Goal: Information Seeking & Learning: Find specific fact

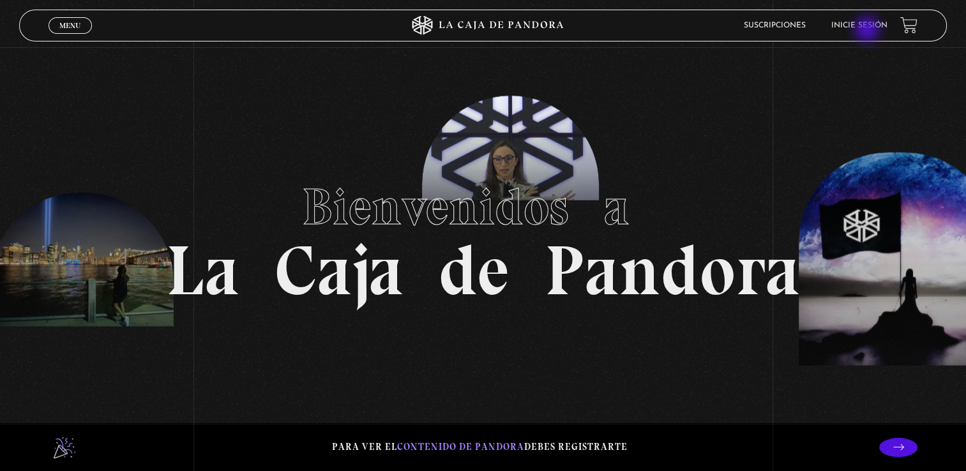
click at [868, 31] on li "Inicie sesión" at bounding box center [859, 25] width 56 height 20
click at [865, 19] on li "Inicie sesión" at bounding box center [859, 25] width 56 height 20
click at [864, 27] on link "Inicie sesión" at bounding box center [859, 26] width 56 height 8
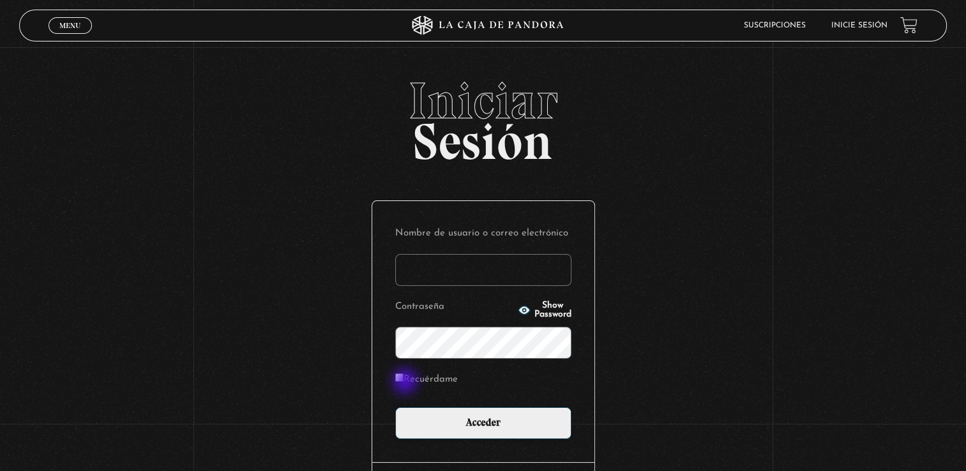
type input "paolajm1991@gmail.com"
click at [406, 382] on label "Recuérdame" at bounding box center [426, 380] width 63 height 20
click at [403, 382] on input "Recuérdame" at bounding box center [399, 377] width 8 height 8
checkbox input "true"
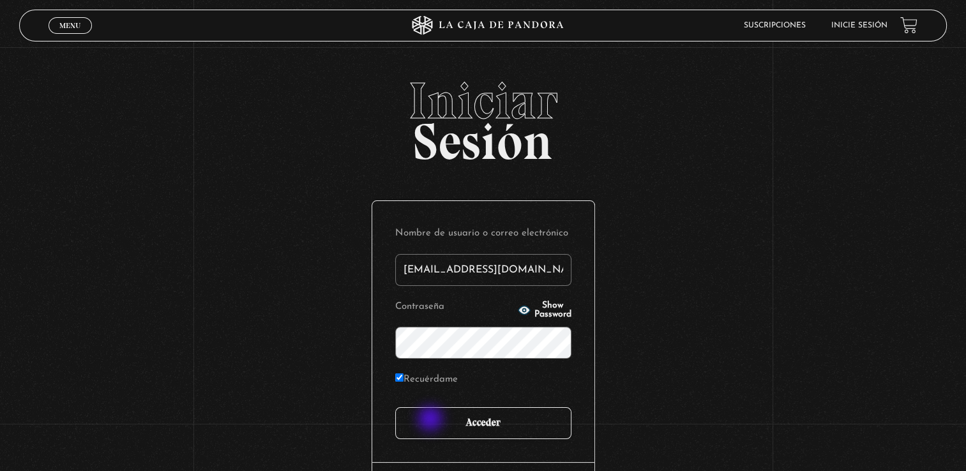
click at [431, 420] on input "Acceder" at bounding box center [483, 423] width 176 height 32
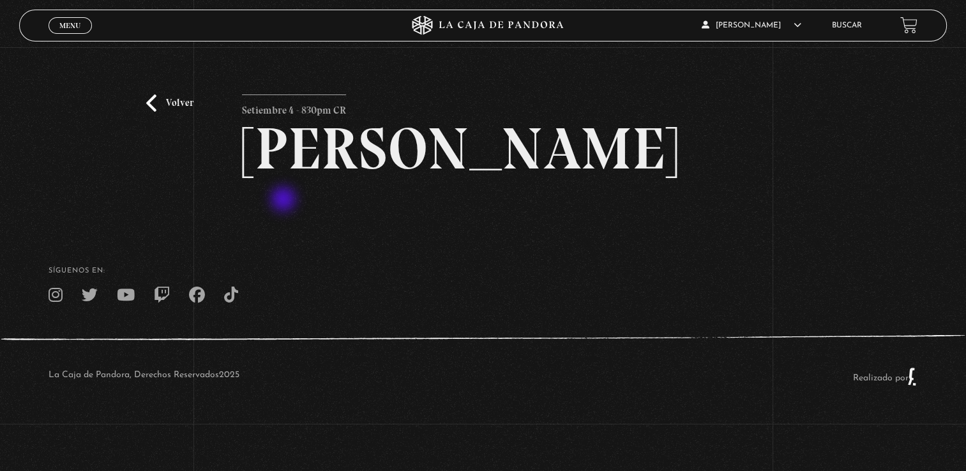
scroll to position [6, 0]
click at [167, 96] on link "Volver" at bounding box center [169, 102] width 47 height 17
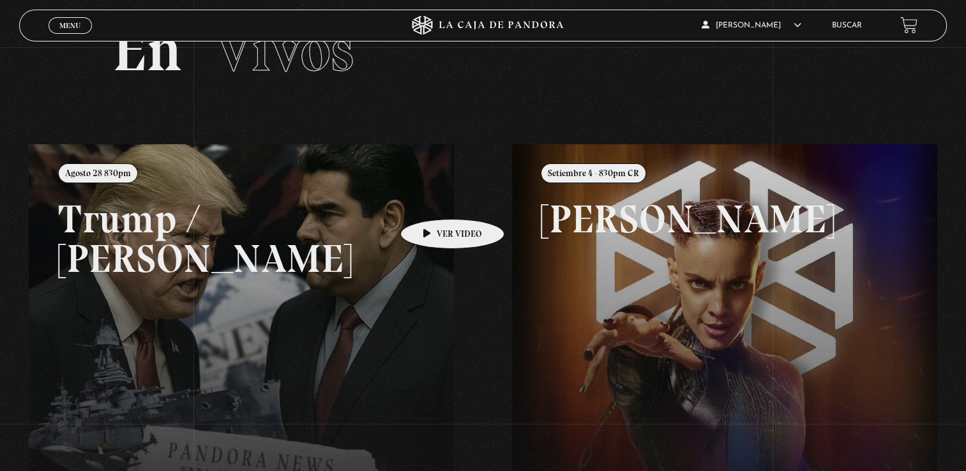
scroll to position [49, 0]
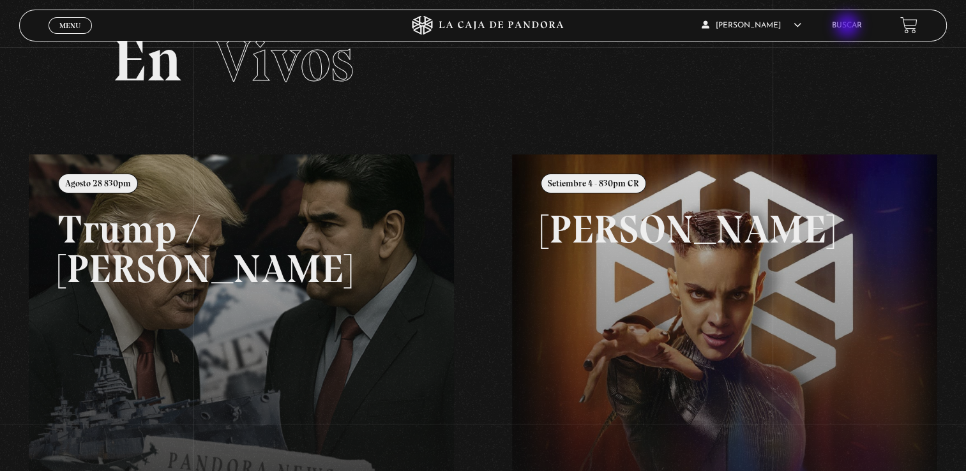
click at [848, 27] on link "Buscar" at bounding box center [847, 26] width 30 height 8
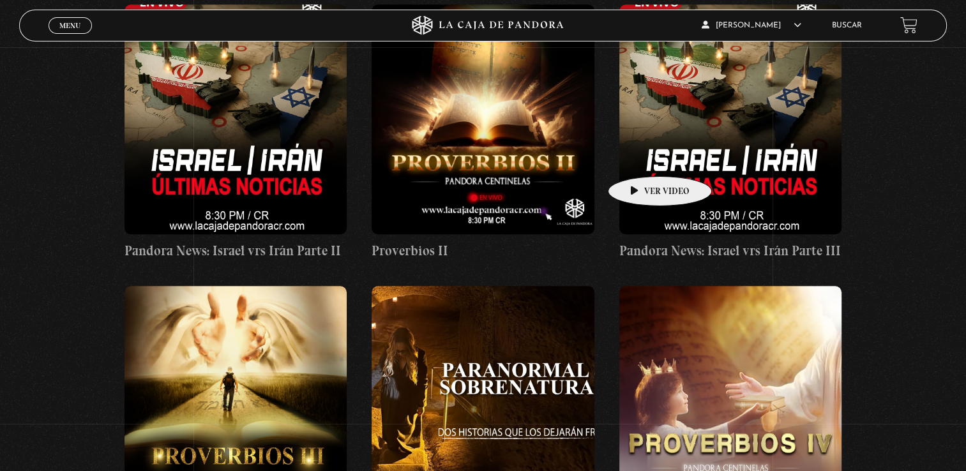
scroll to position [1213, 0]
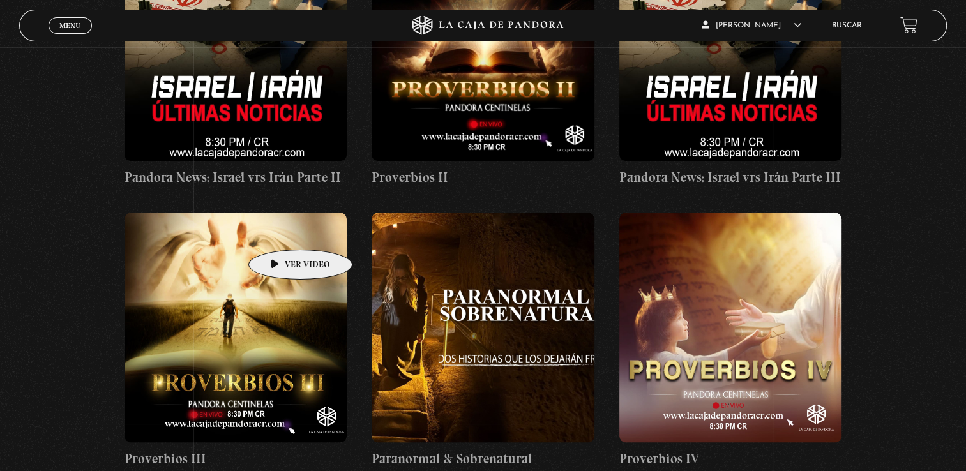
click at [280, 230] on figure at bounding box center [235, 328] width 223 height 230
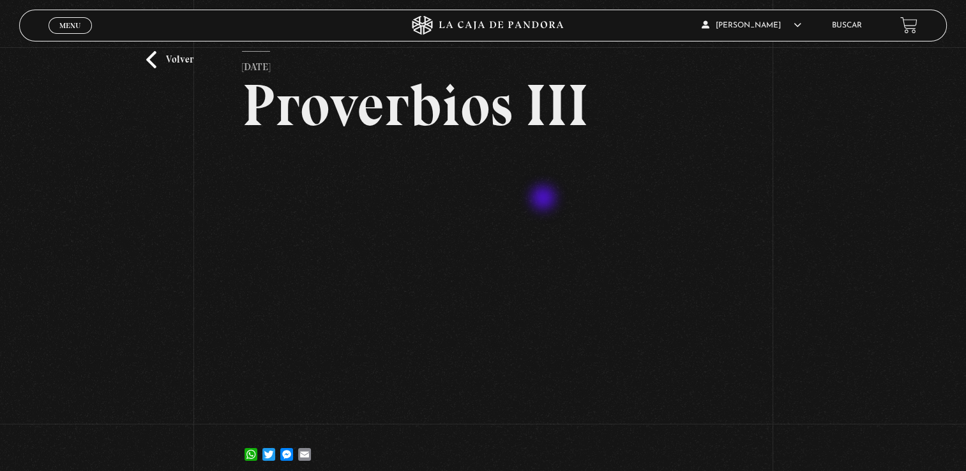
scroll to position [64, 0]
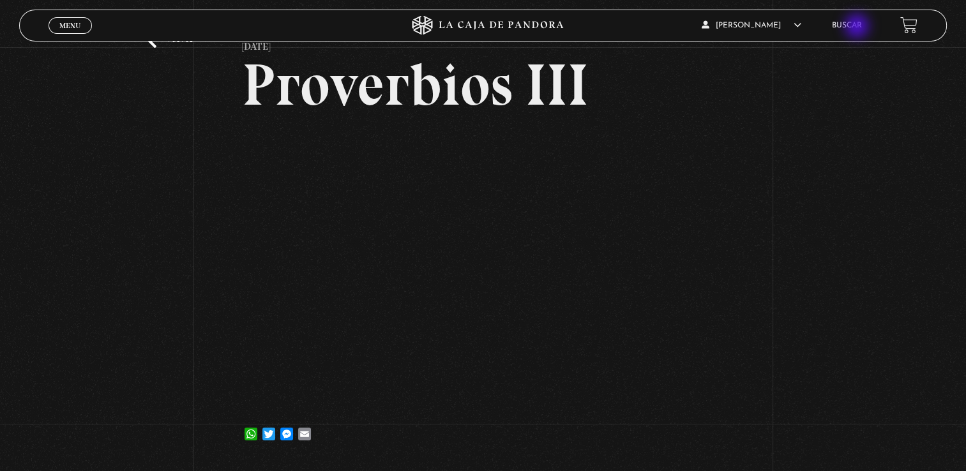
click at [858, 27] on link "Buscar" at bounding box center [847, 26] width 30 height 8
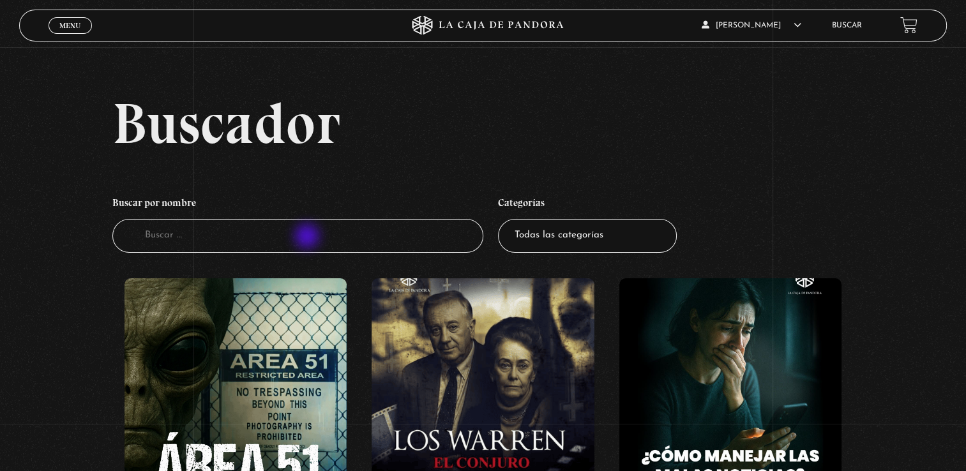
click at [308, 237] on input "Buscador" at bounding box center [297, 236] width 371 height 34
type input "proverbios"
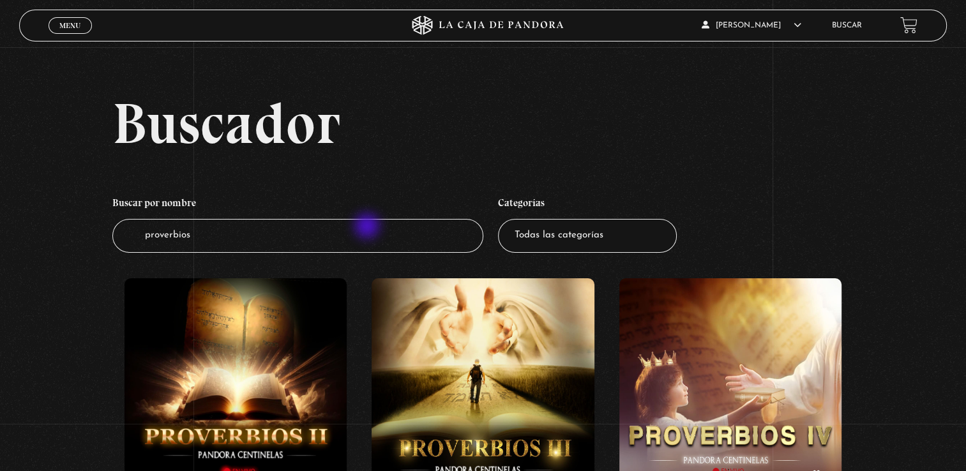
type input "proverbios 1"
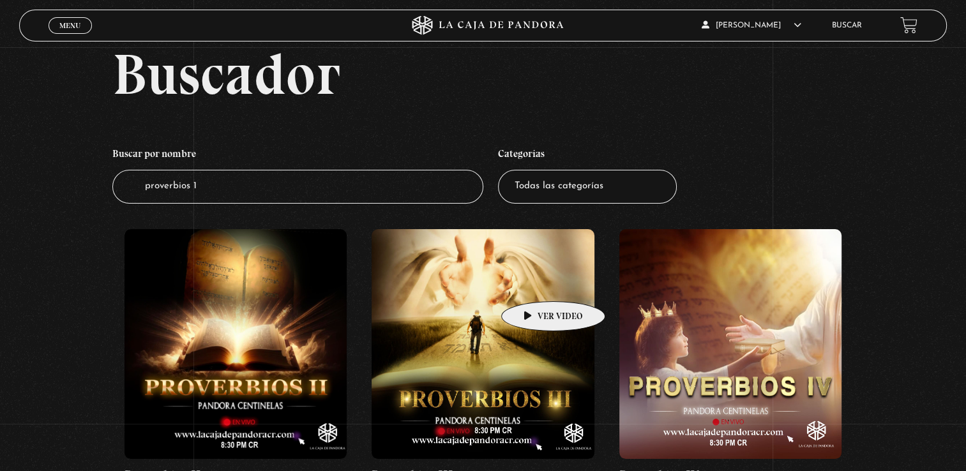
scroll to position [158, 0]
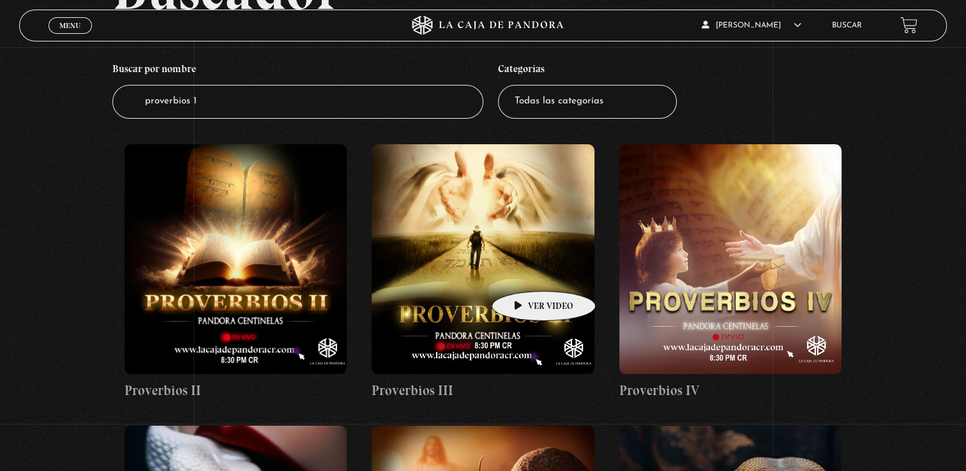
scroll to position [124, 0]
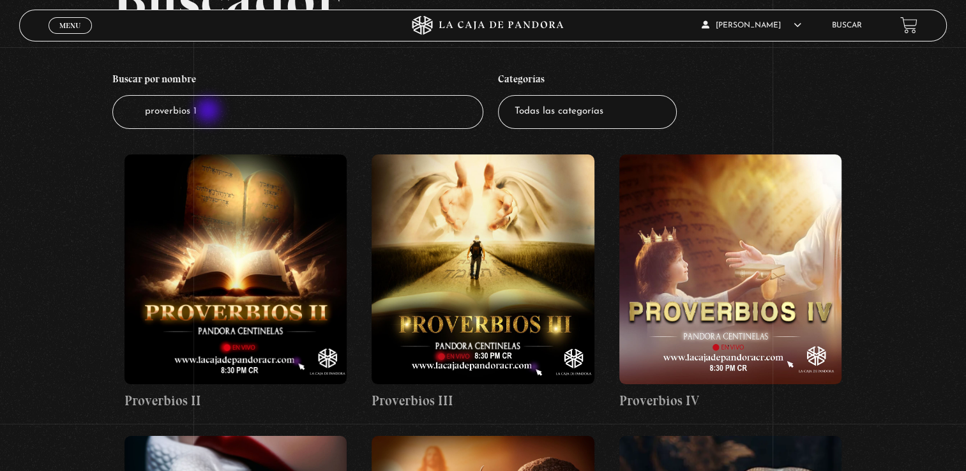
click at [209, 112] on input "proverbios 1" at bounding box center [297, 112] width 371 height 34
type input "proverbios"
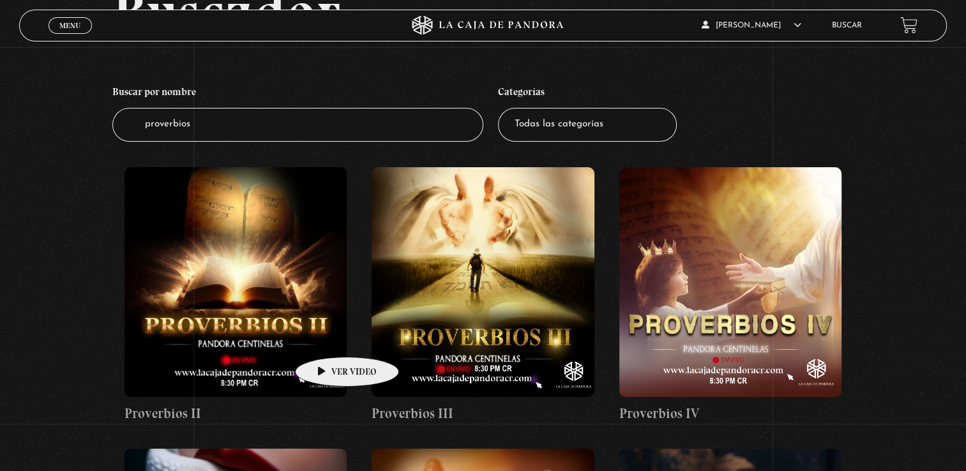
scroll to position [128, 0]
